Goal: Task Accomplishment & Management: Use online tool/utility

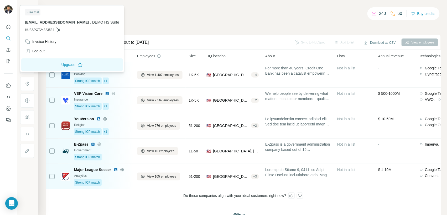
click at [8, 10] on img at bounding box center [8, 9] width 8 height 8
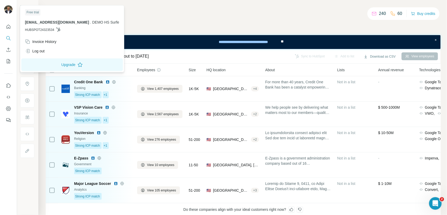
click at [8, 10] on img at bounding box center [8, 9] width 8 height 8
click at [5, 28] on button "Quick start" at bounding box center [8, 26] width 8 height 9
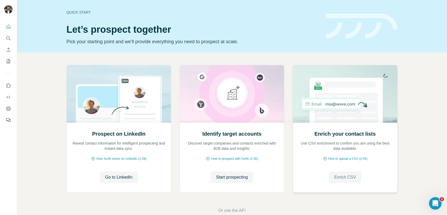
click at [345, 179] on span "Enrich CSV" at bounding box center [345, 178] width 22 height 6
